Goal: Transaction & Acquisition: Purchase product/service

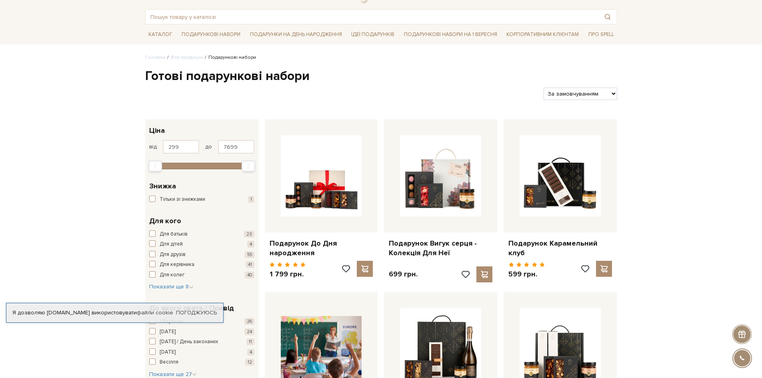
scroll to position [41, 0]
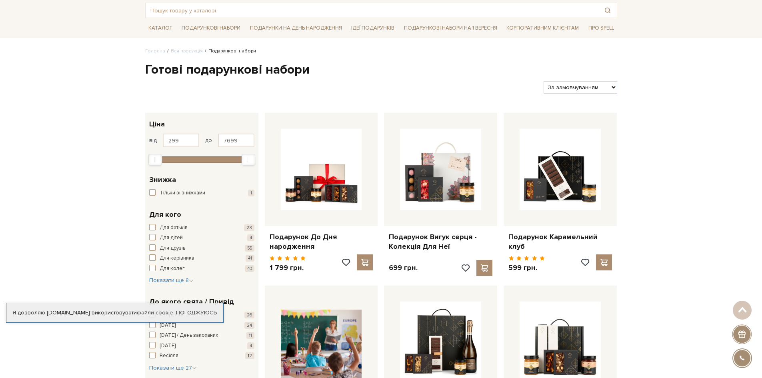
drag, startPoint x: 187, startPoint y: 312, endPoint x: 201, endPoint y: 317, distance: 14.4
click at [189, 313] on link "Погоджуюсь" at bounding box center [196, 312] width 41 height 7
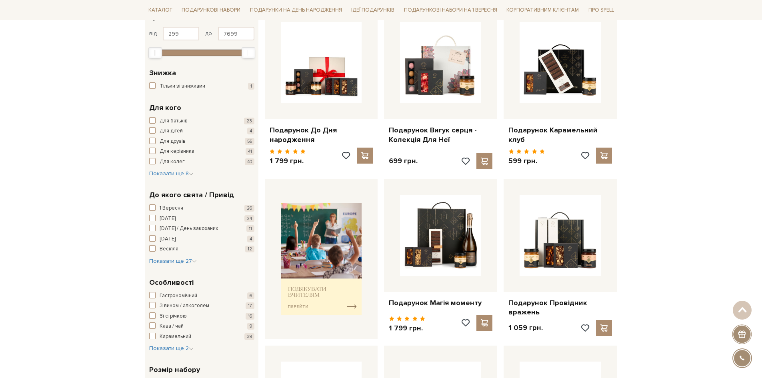
scroll to position [160, 0]
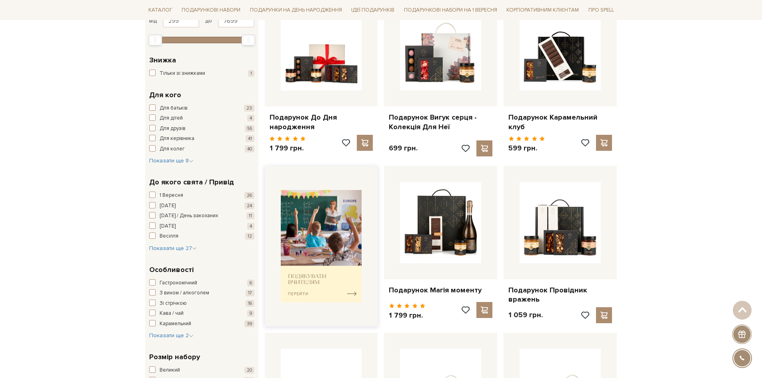
click at [315, 281] on img at bounding box center [321, 246] width 81 height 112
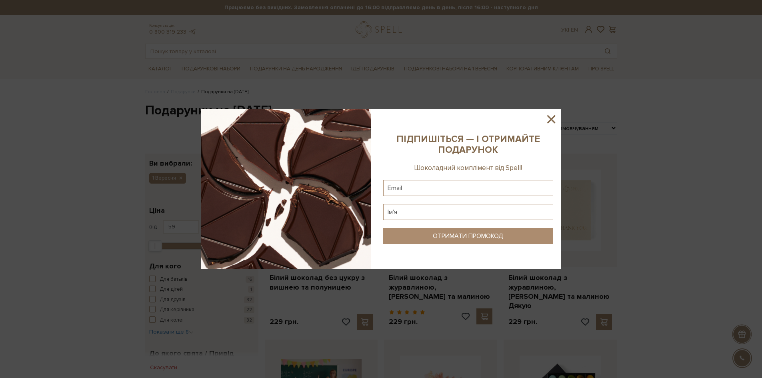
click at [552, 120] on icon at bounding box center [551, 119] width 8 height 8
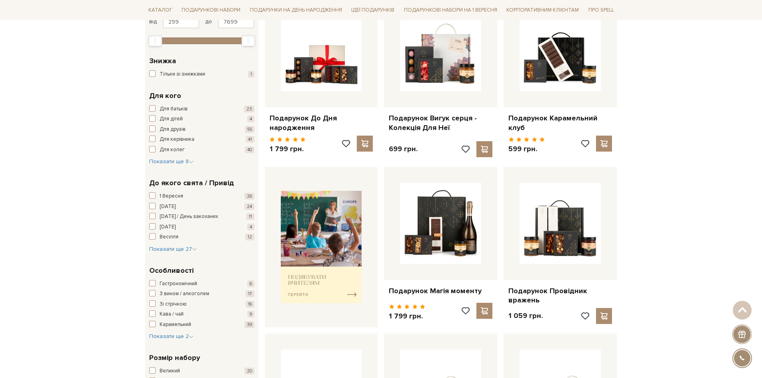
scroll to position [160, 0]
click at [174, 247] on span "Показати ще 27" at bounding box center [173, 248] width 48 height 7
click at [179, 197] on span "1 Вересня" at bounding box center [172, 196] width 24 height 8
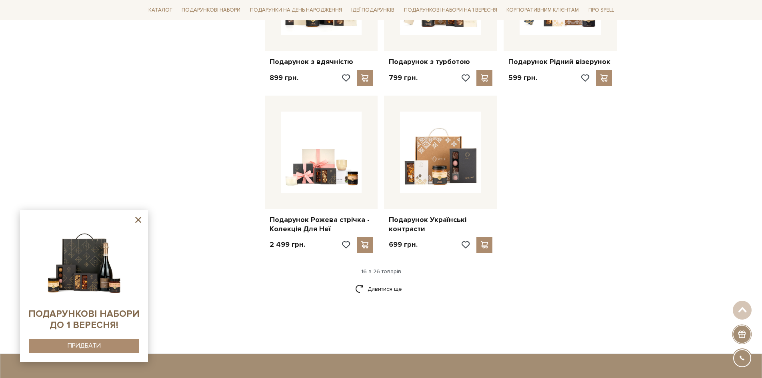
scroll to position [942, 0]
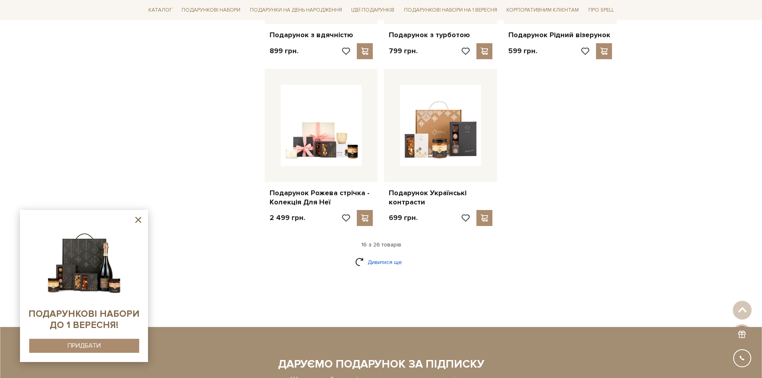
click at [360, 257] on link "Дивитися ще" at bounding box center [381, 262] width 52 height 14
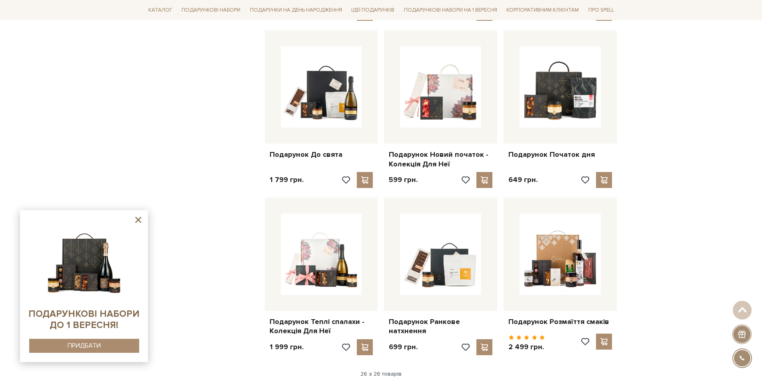
scroll to position [1306, 0]
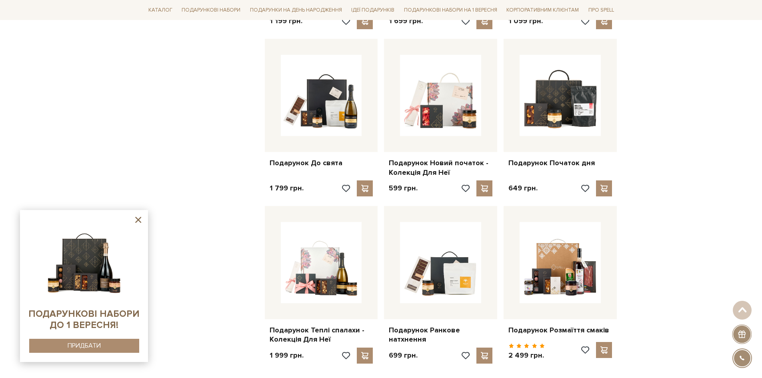
click at [138, 221] on icon at bounding box center [138, 220] width 6 height 6
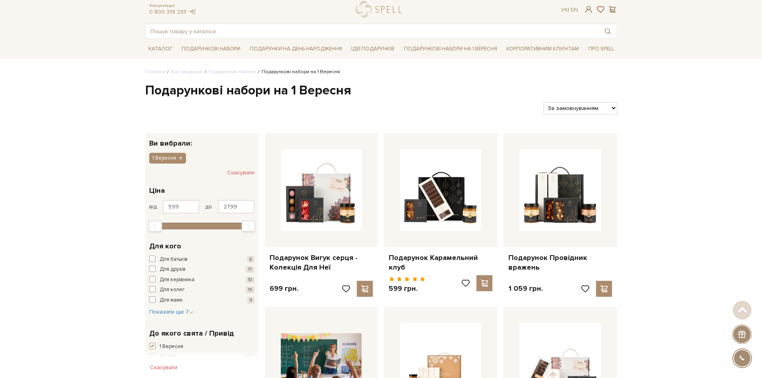
scroll to position [0, 0]
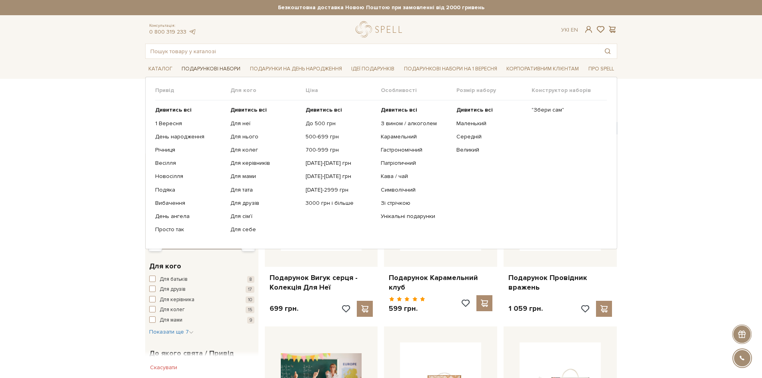
click at [207, 68] on link "Подарункові набори" at bounding box center [210, 69] width 65 height 12
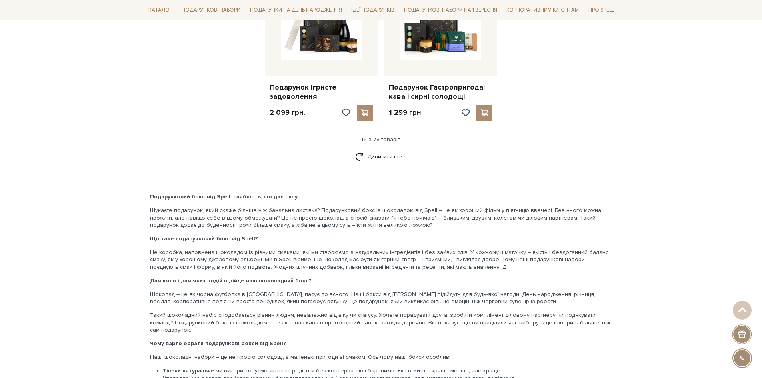
scroll to position [1067, 0]
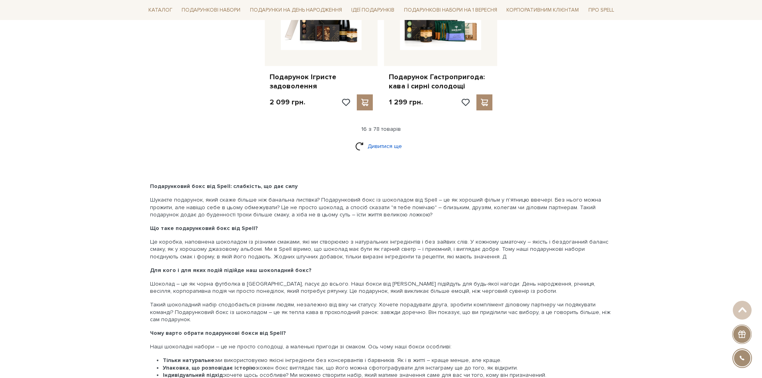
click at [379, 152] on link "Дивитися ще" at bounding box center [381, 146] width 52 height 14
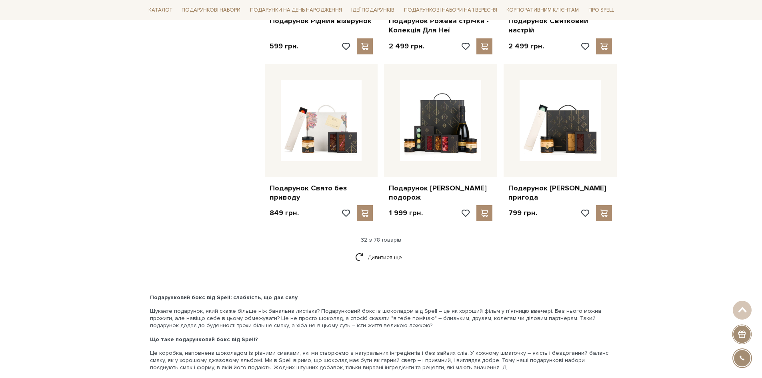
scroll to position [1785, 0]
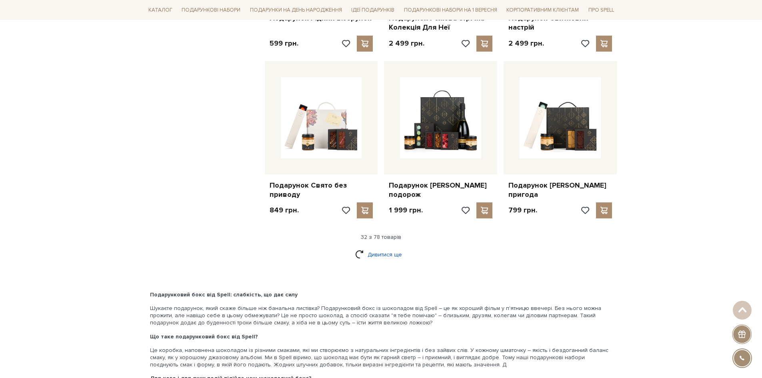
click at [372, 256] on link "Дивитися ще" at bounding box center [381, 254] width 52 height 14
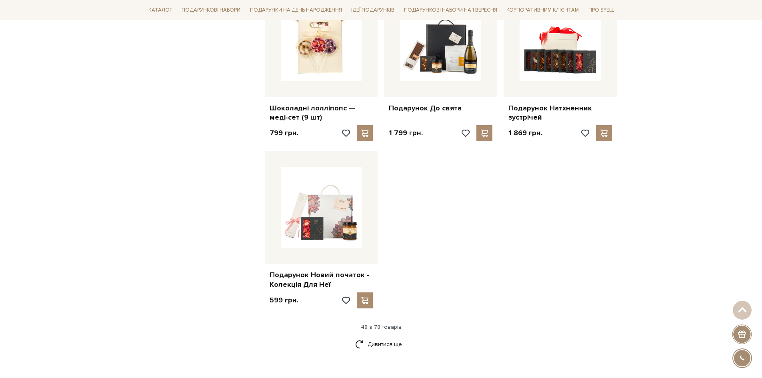
scroll to position [2699, 0]
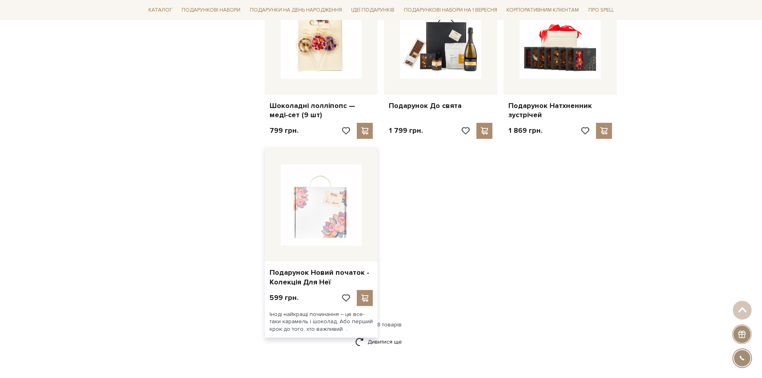
click at [353, 223] on img at bounding box center [321, 204] width 81 height 81
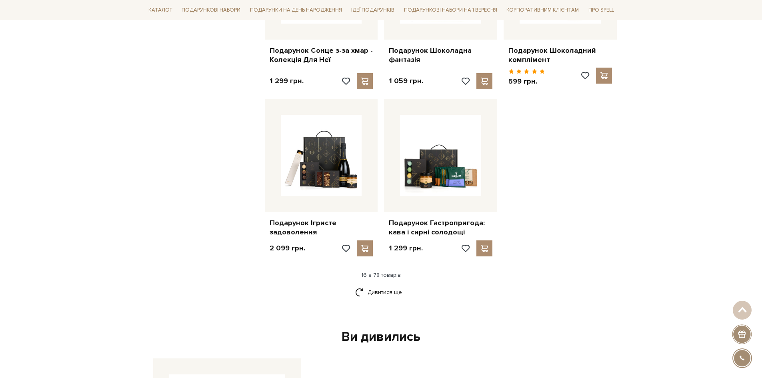
scroll to position [939, 0]
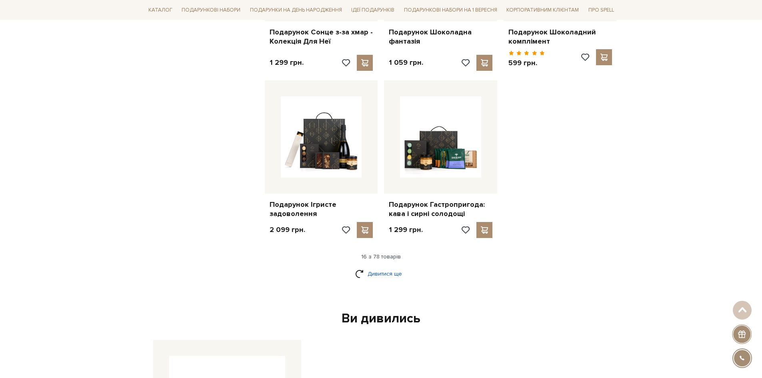
click at [384, 277] on link "Дивитися ще" at bounding box center [381, 274] width 52 height 14
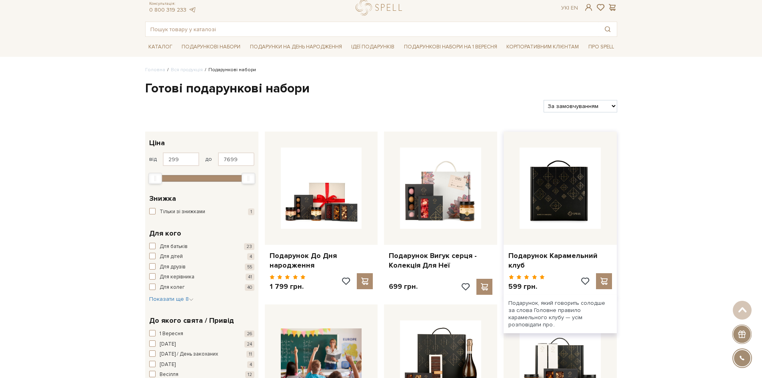
scroll to position [0, 0]
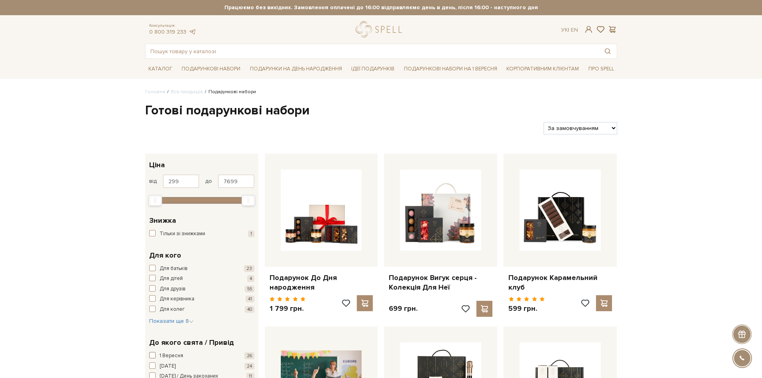
click at [169, 355] on span "1 Вересня" at bounding box center [172, 356] width 24 height 8
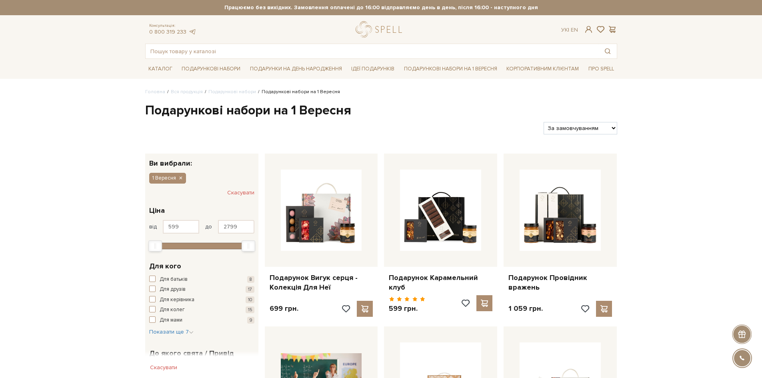
click at [592, 123] on select "За замовчуванням За Ціною (зростання) За Ціною (зменшення) Новинки За популярні…" at bounding box center [579, 128] width 73 height 12
select select "[URL][DOMAIN_NAME]"
click at [543, 122] on select "За замовчуванням За Ціною (зростання) За Ціною (зменшення) Новинки За популярні…" at bounding box center [579, 128] width 73 height 12
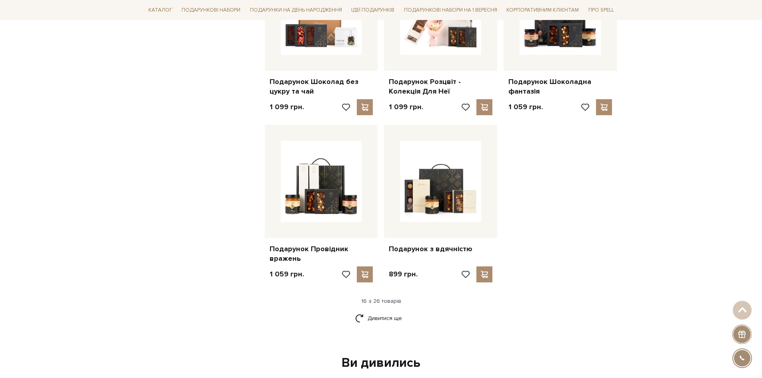
scroll to position [881, 0]
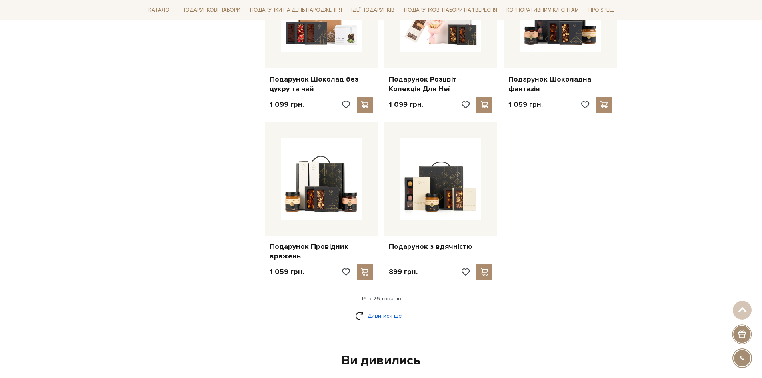
click at [379, 311] on link "Дивитися ще" at bounding box center [381, 316] width 52 height 14
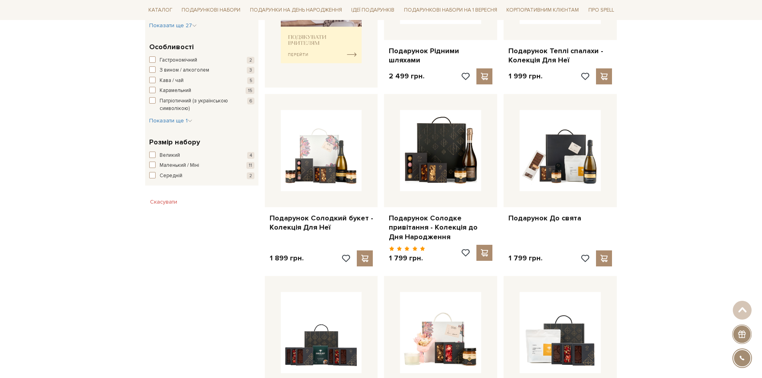
scroll to position [393, 0]
click at [176, 177] on span "Середній" at bounding box center [171, 176] width 23 height 8
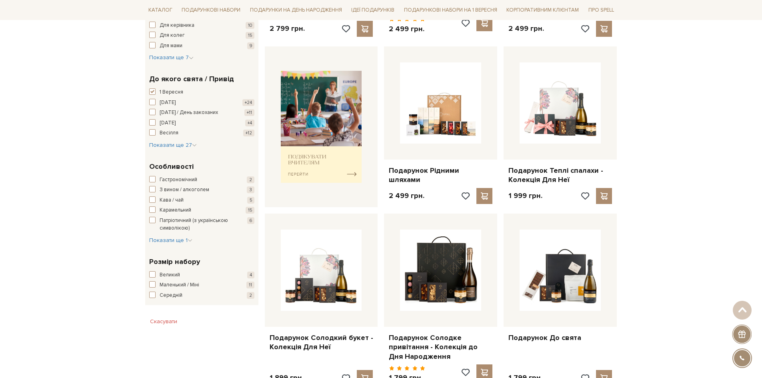
scroll to position [273, 0]
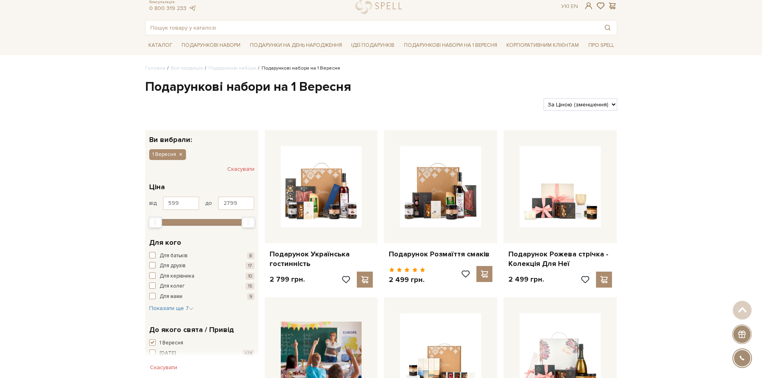
scroll to position [0, 0]
